Goal: Transaction & Acquisition: Download file/media

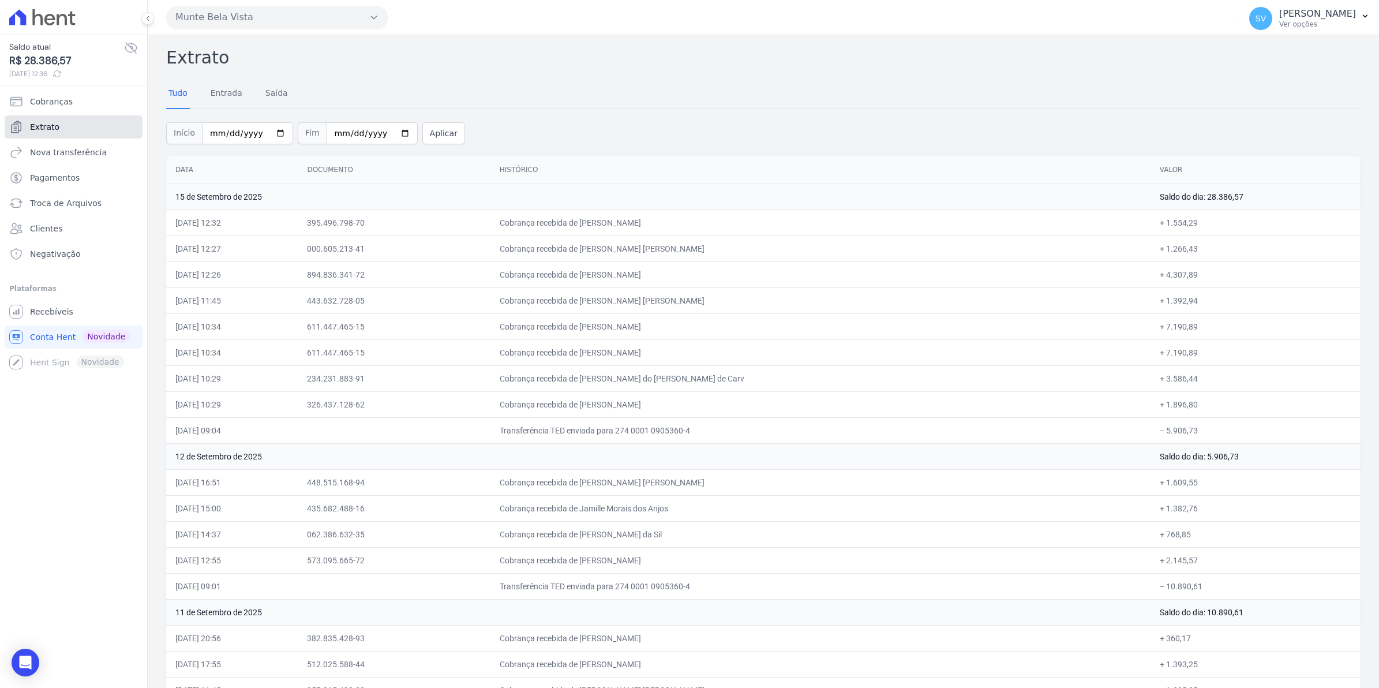
click at [55, 128] on span "Extrato" at bounding box center [44, 127] width 29 height 12
click at [53, 313] on span "Recebíveis" at bounding box center [51, 312] width 43 height 12
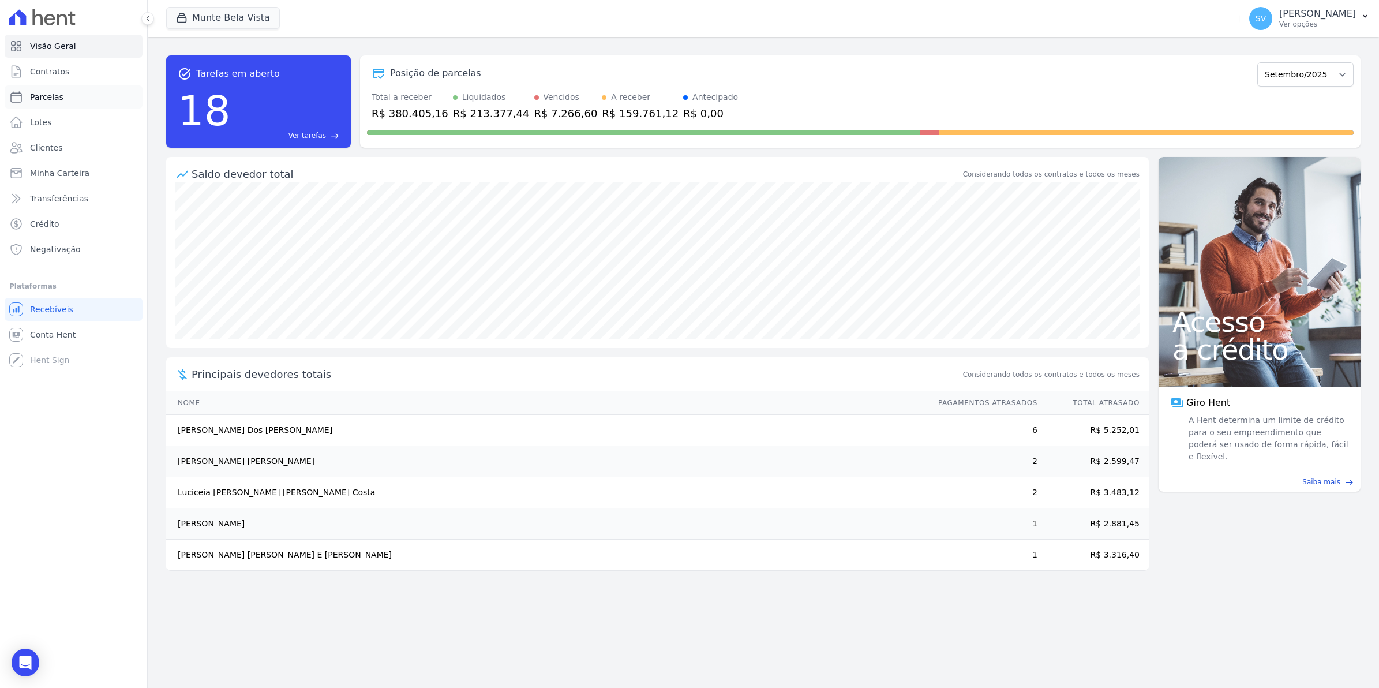
click at [39, 94] on span "Parcelas" at bounding box center [46, 97] width 33 height 12
click at [39, 69] on span "Contratos" at bounding box center [49, 72] width 39 height 12
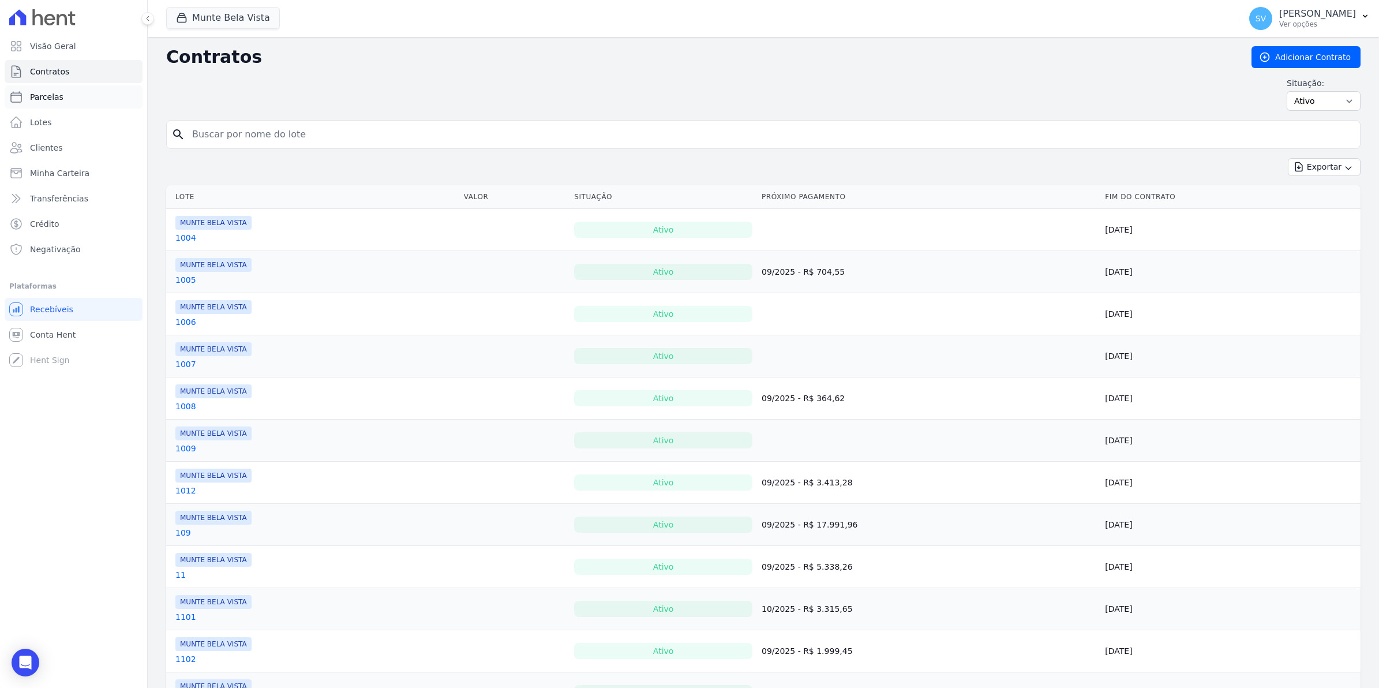
click at [38, 98] on span "Parcelas" at bounding box center [46, 97] width 33 height 12
select select
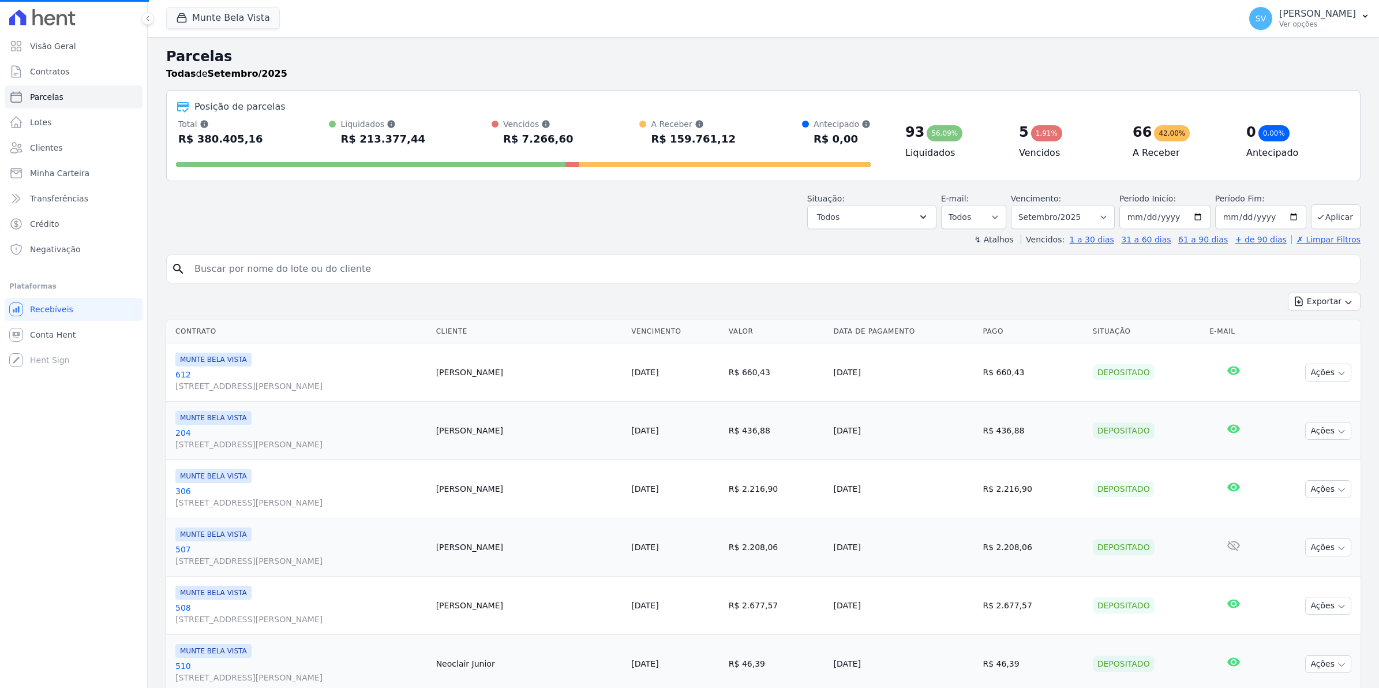
select select
click at [42, 333] on span "Conta Hent" at bounding box center [53, 335] width 46 height 12
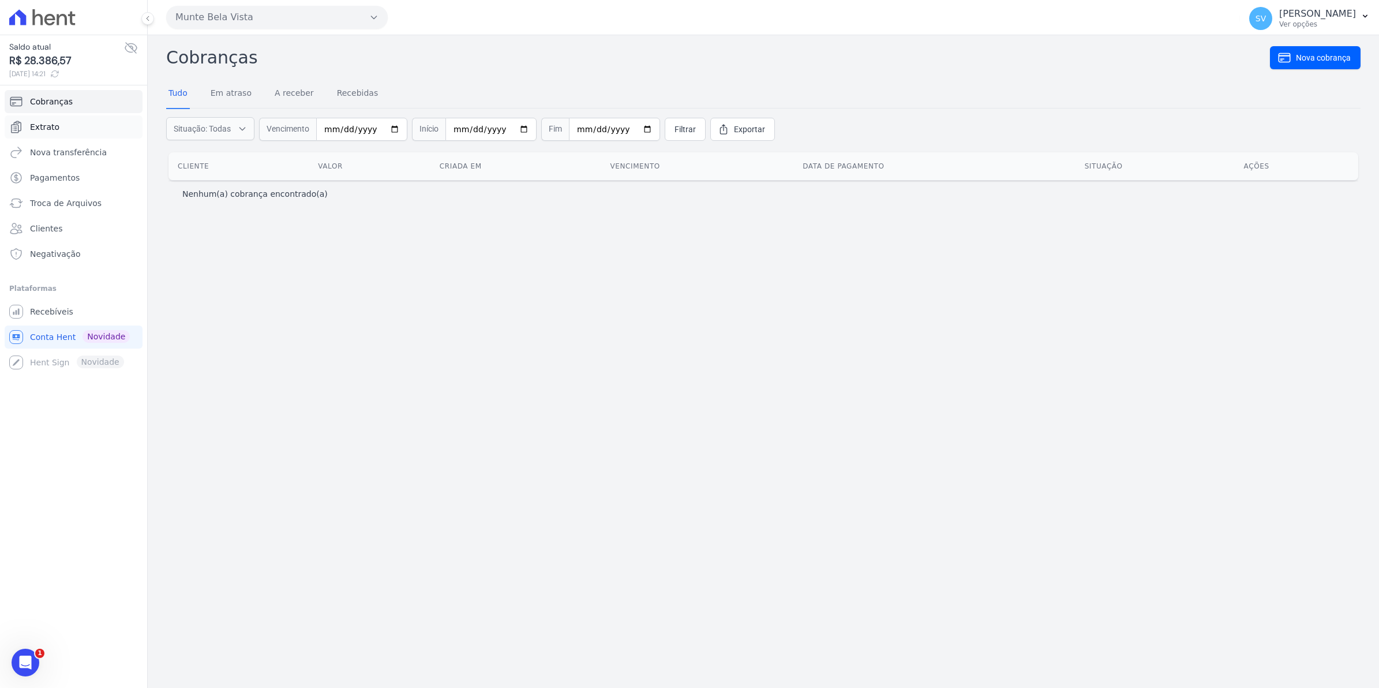
click at [55, 123] on span "Extrato" at bounding box center [44, 127] width 29 height 12
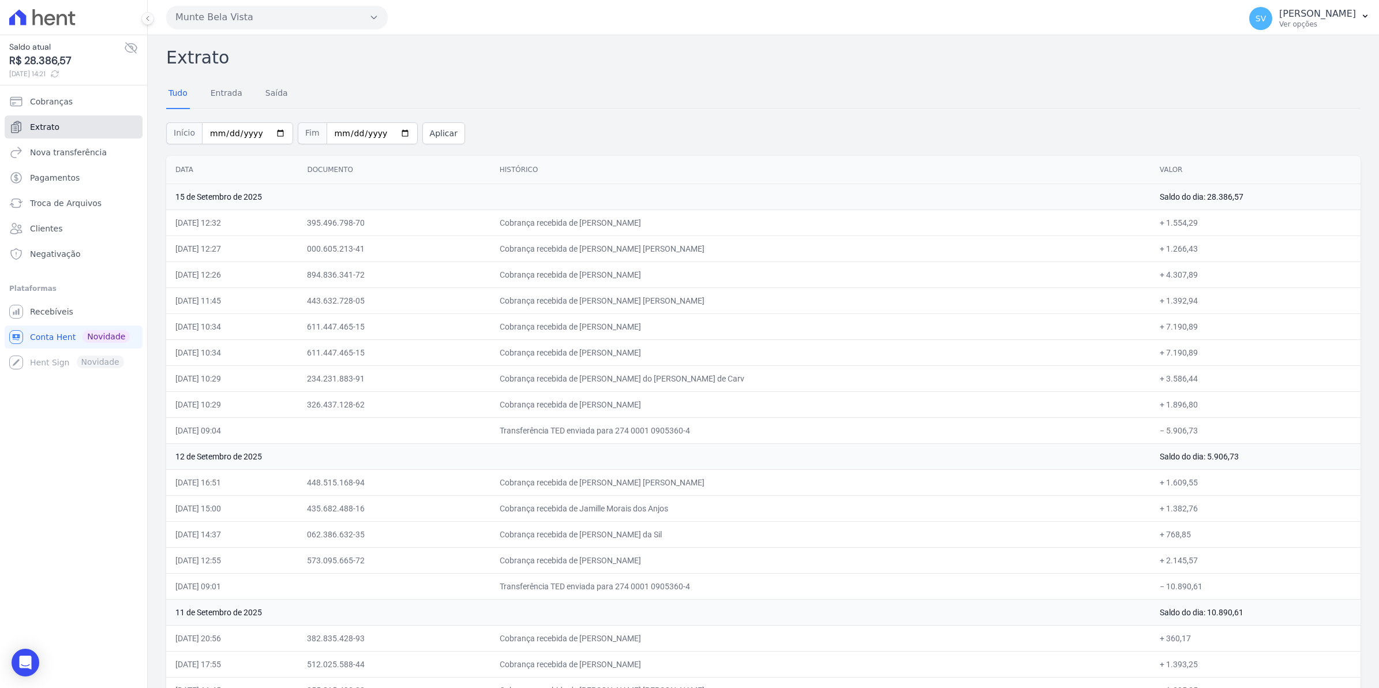
click at [56, 126] on link "Extrato" at bounding box center [74, 126] width 138 height 23
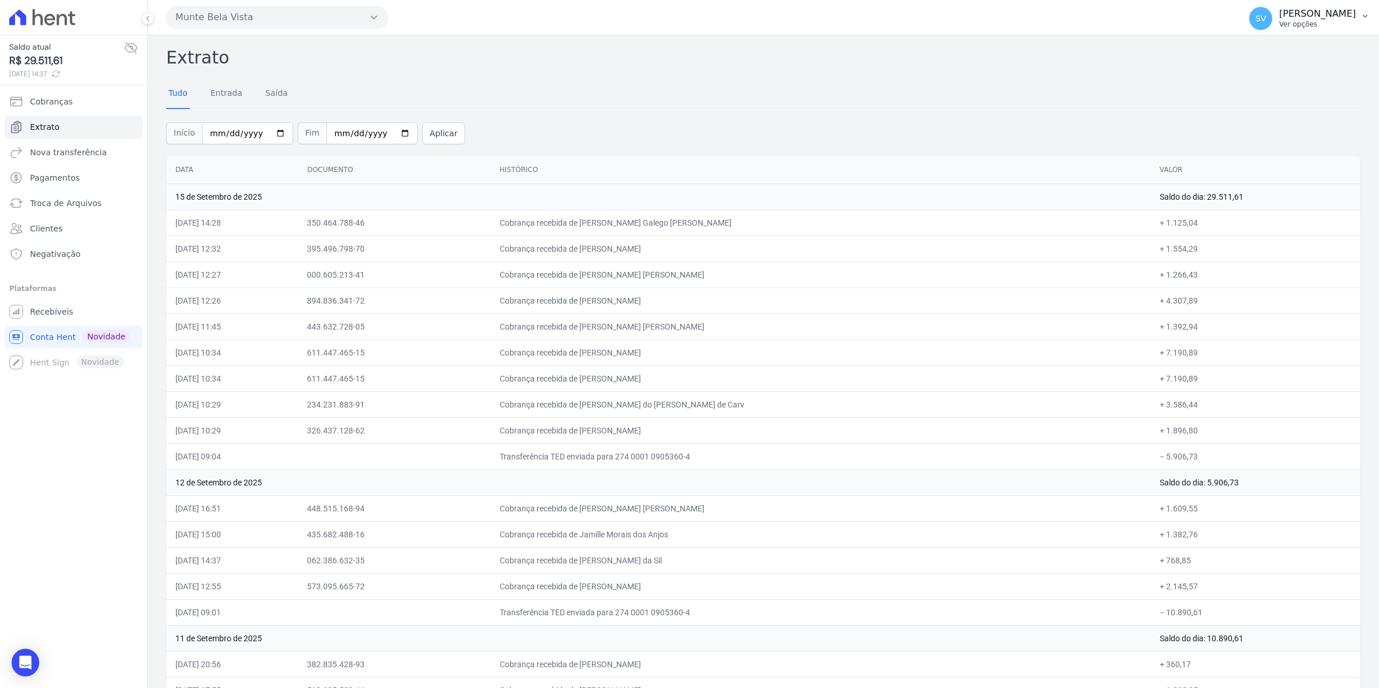
click at [1266, 21] on span "SV" at bounding box center [1260, 18] width 10 height 8
click at [61, 312] on span "Recebíveis" at bounding box center [51, 312] width 43 height 12
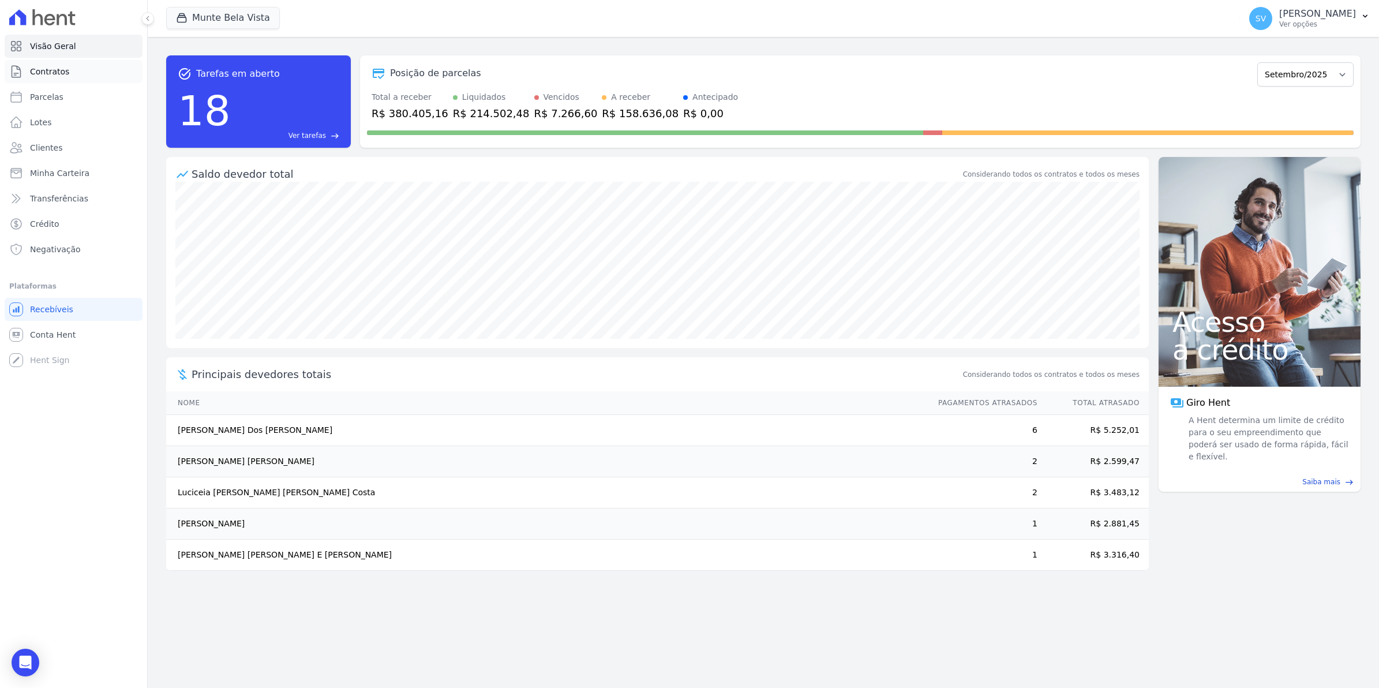
click at [70, 71] on link "Contratos" at bounding box center [74, 71] width 138 height 23
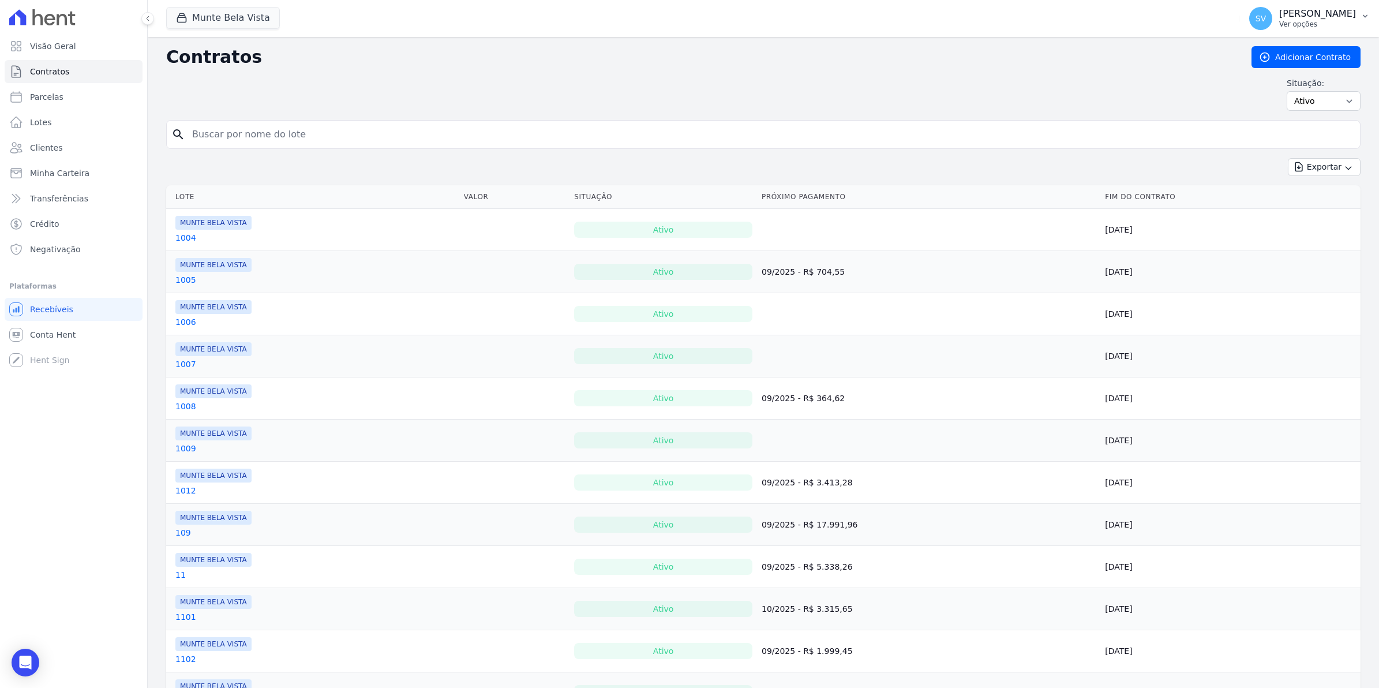
click at [1266, 14] on span "SV" at bounding box center [1260, 18] width 10 height 8
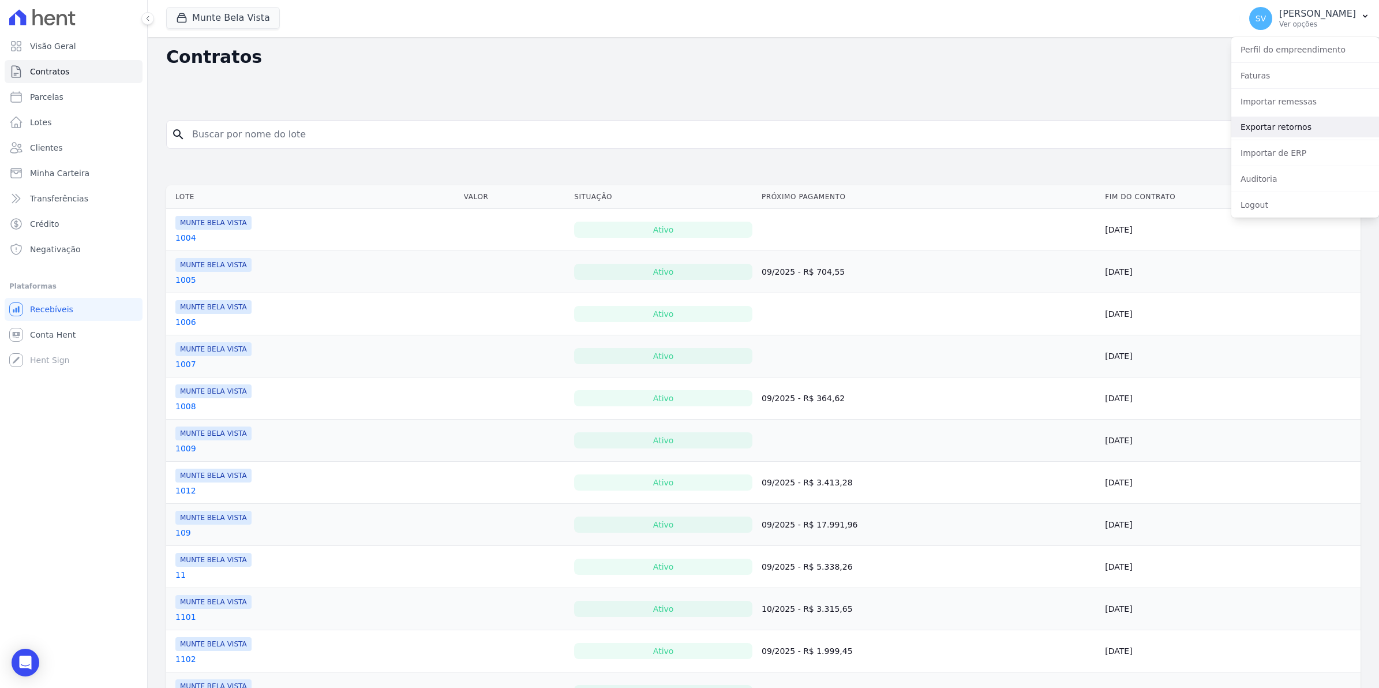
click at [1278, 125] on link "Exportar retornos" at bounding box center [1305, 127] width 148 height 21
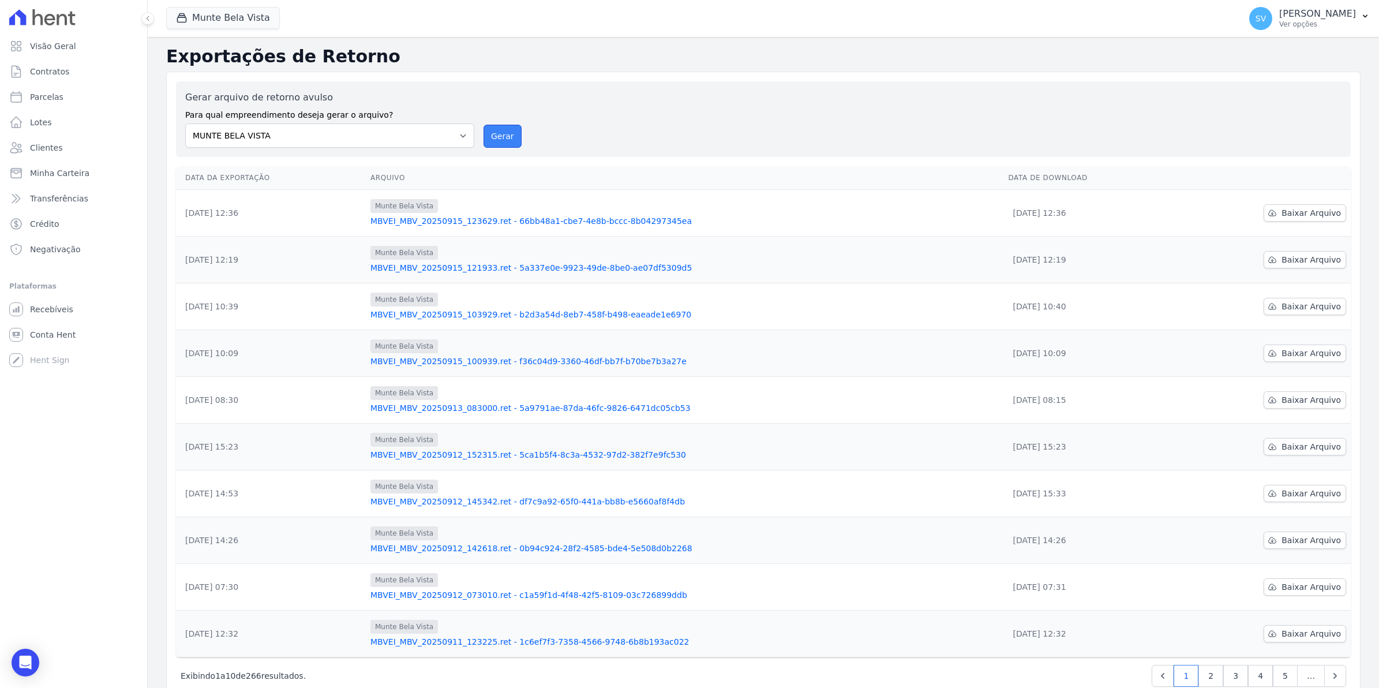
click at [486, 129] on button "Gerar" at bounding box center [502, 136] width 38 height 23
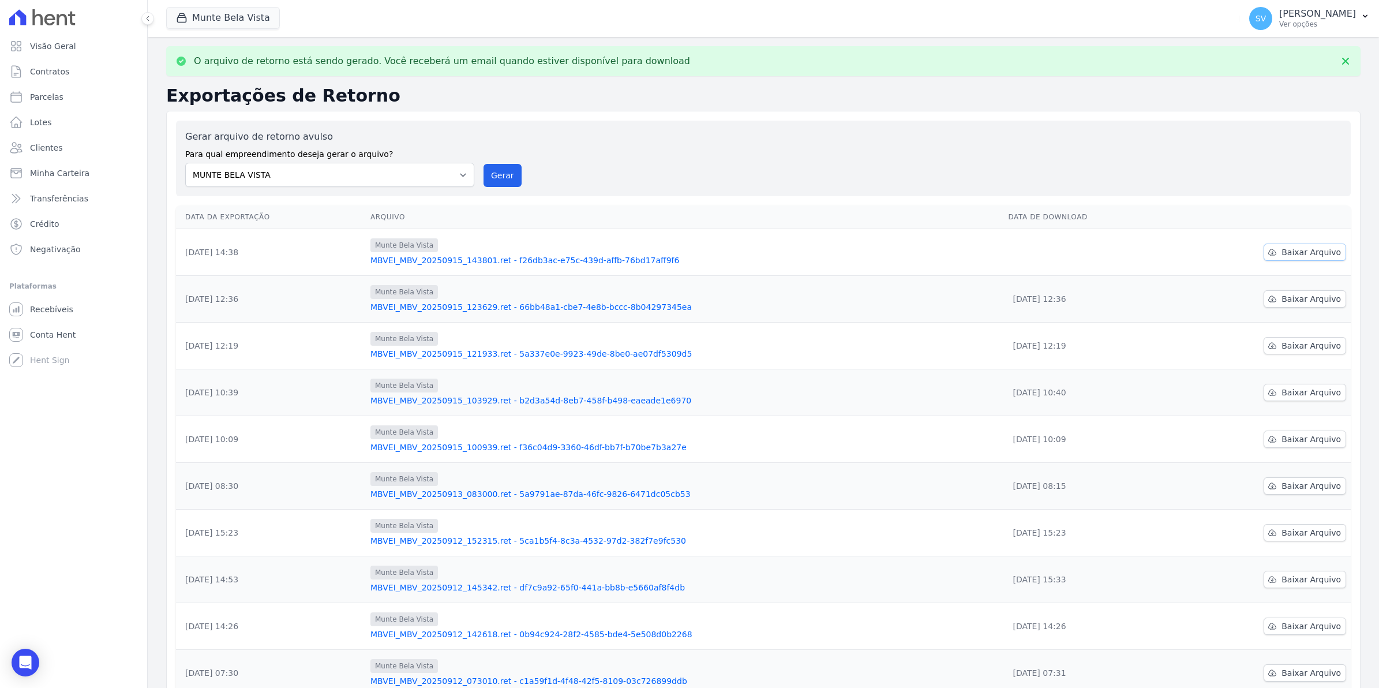
click at [1294, 253] on span "Baixar Arquivo" at bounding box center [1310, 252] width 59 height 12
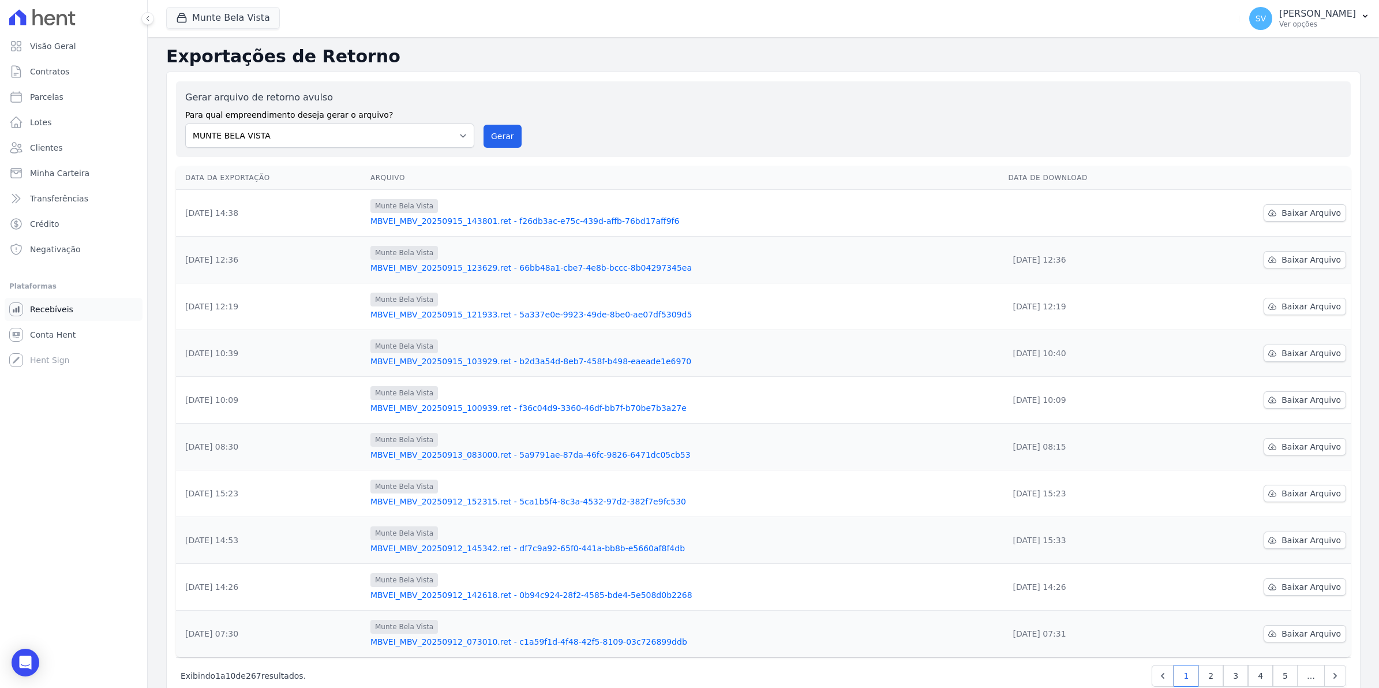
click at [39, 315] on link "Recebíveis" at bounding box center [74, 309] width 138 height 23
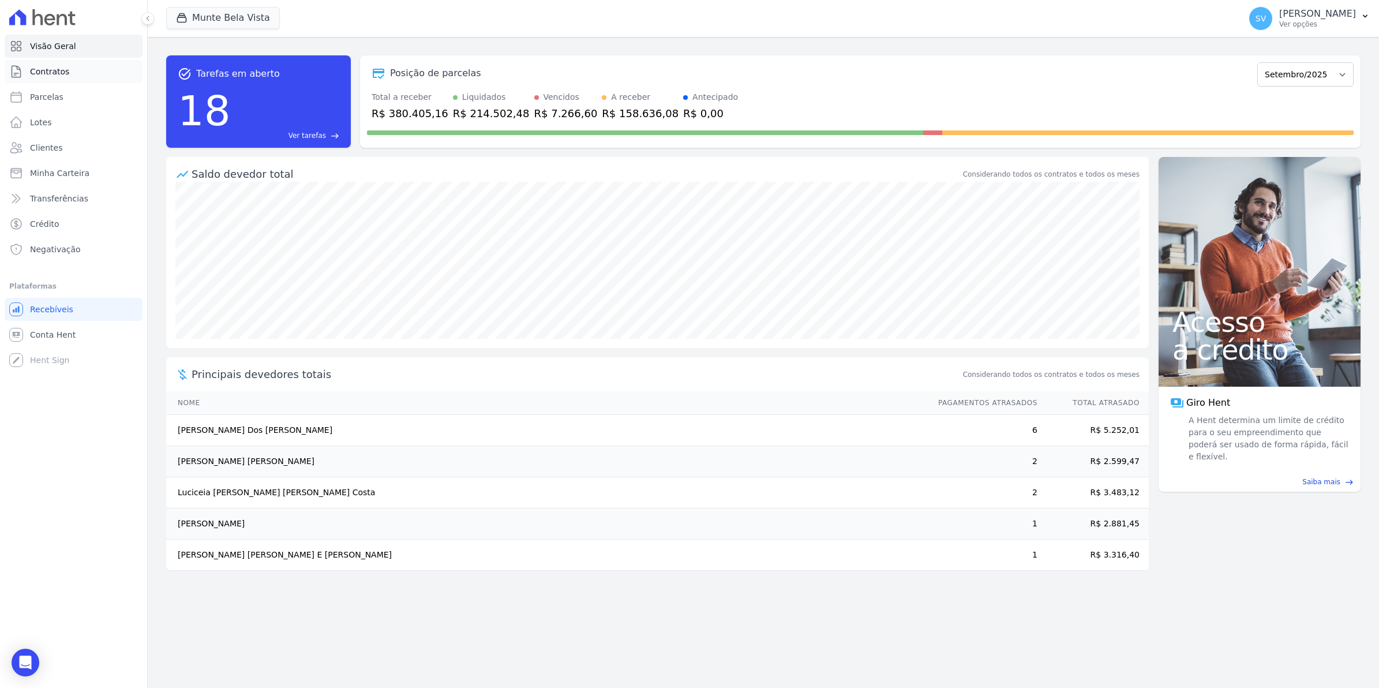
click at [44, 68] on span "Contratos" at bounding box center [49, 72] width 39 height 12
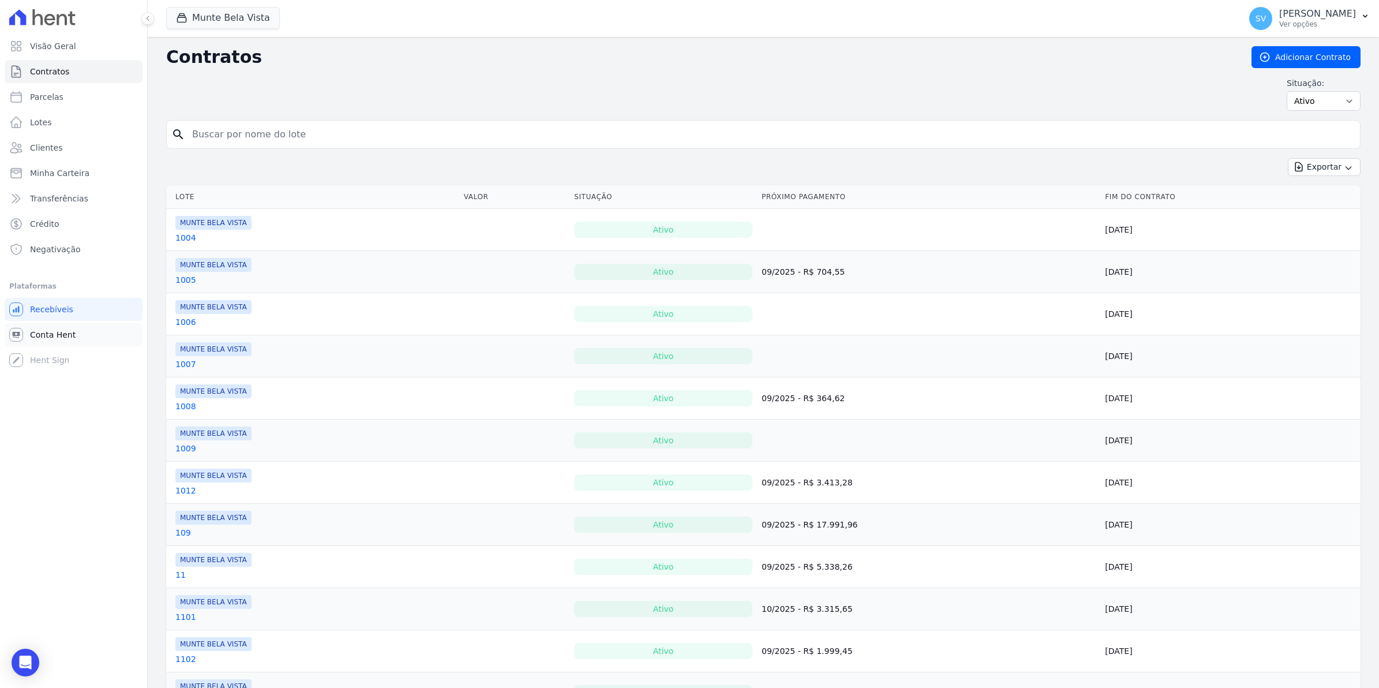
click at [53, 338] on span "Conta Hent" at bounding box center [53, 335] width 46 height 12
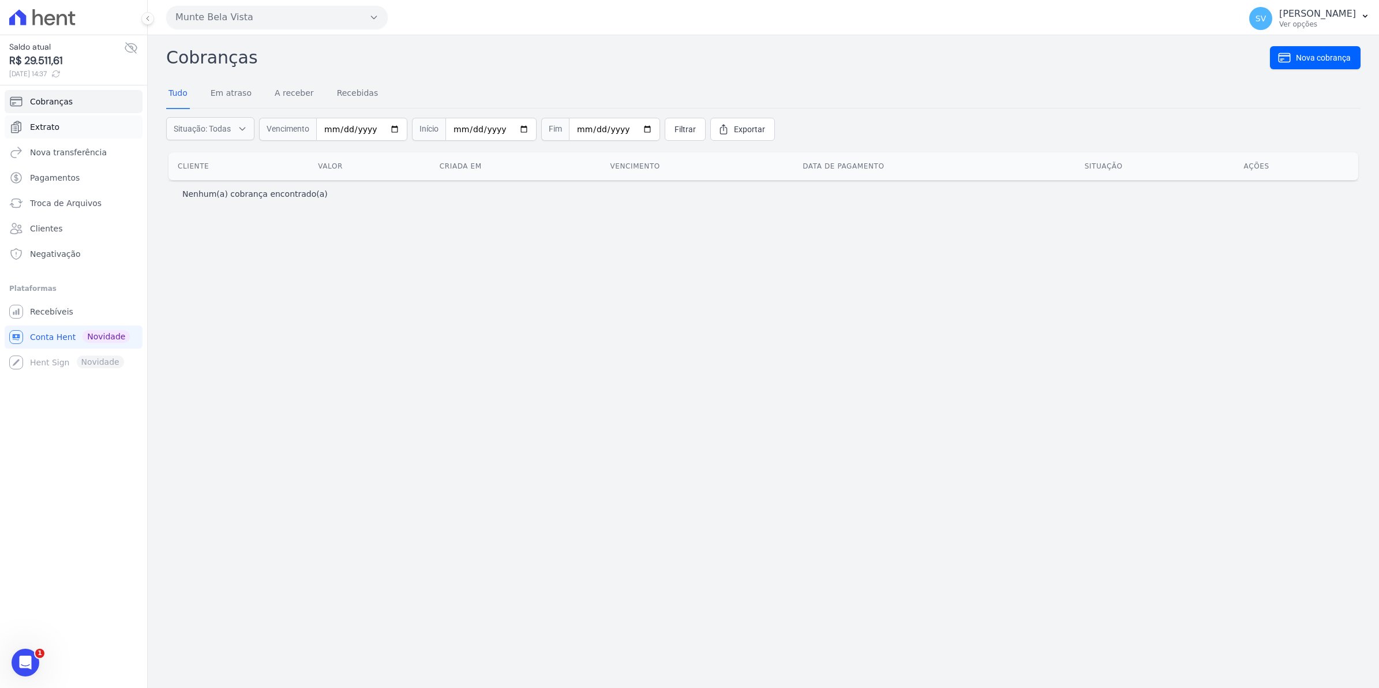
click at [50, 122] on span "Extrato" at bounding box center [44, 127] width 29 height 12
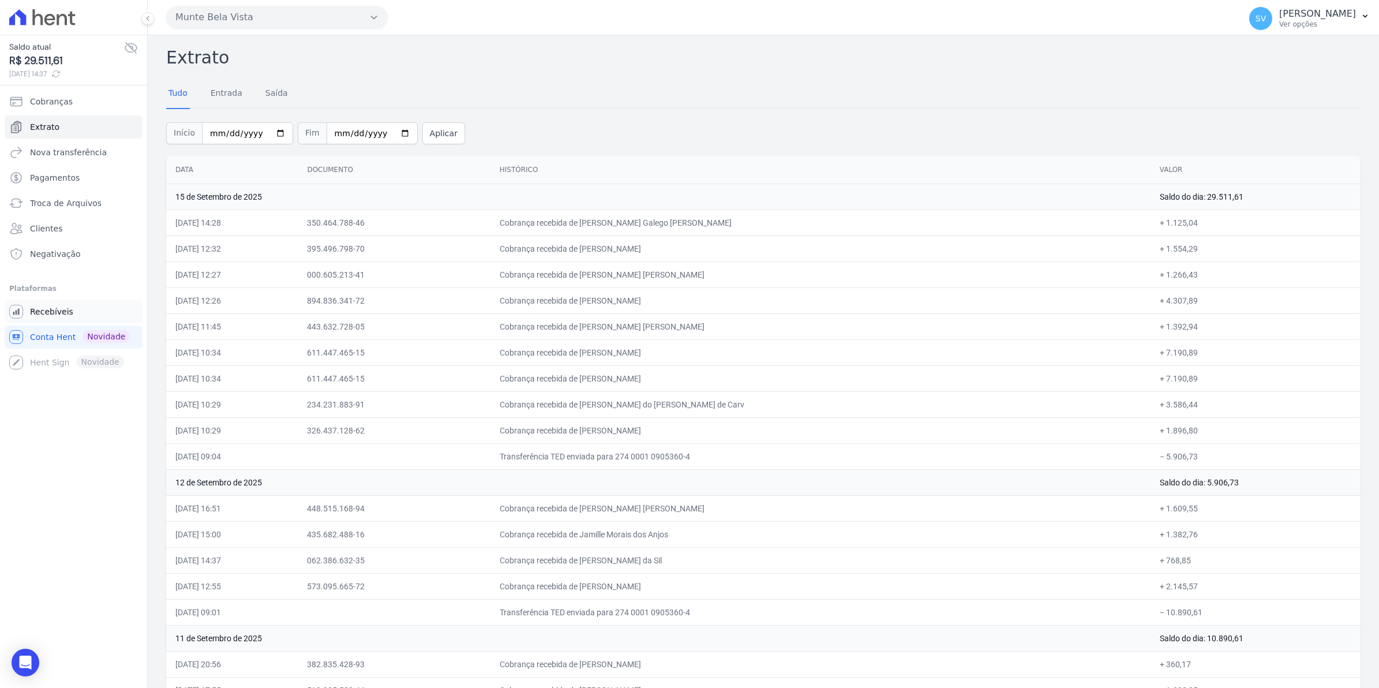
click at [35, 313] on span "Recebíveis" at bounding box center [51, 312] width 43 height 12
